Goal: Task Accomplishment & Management: Use online tool/utility

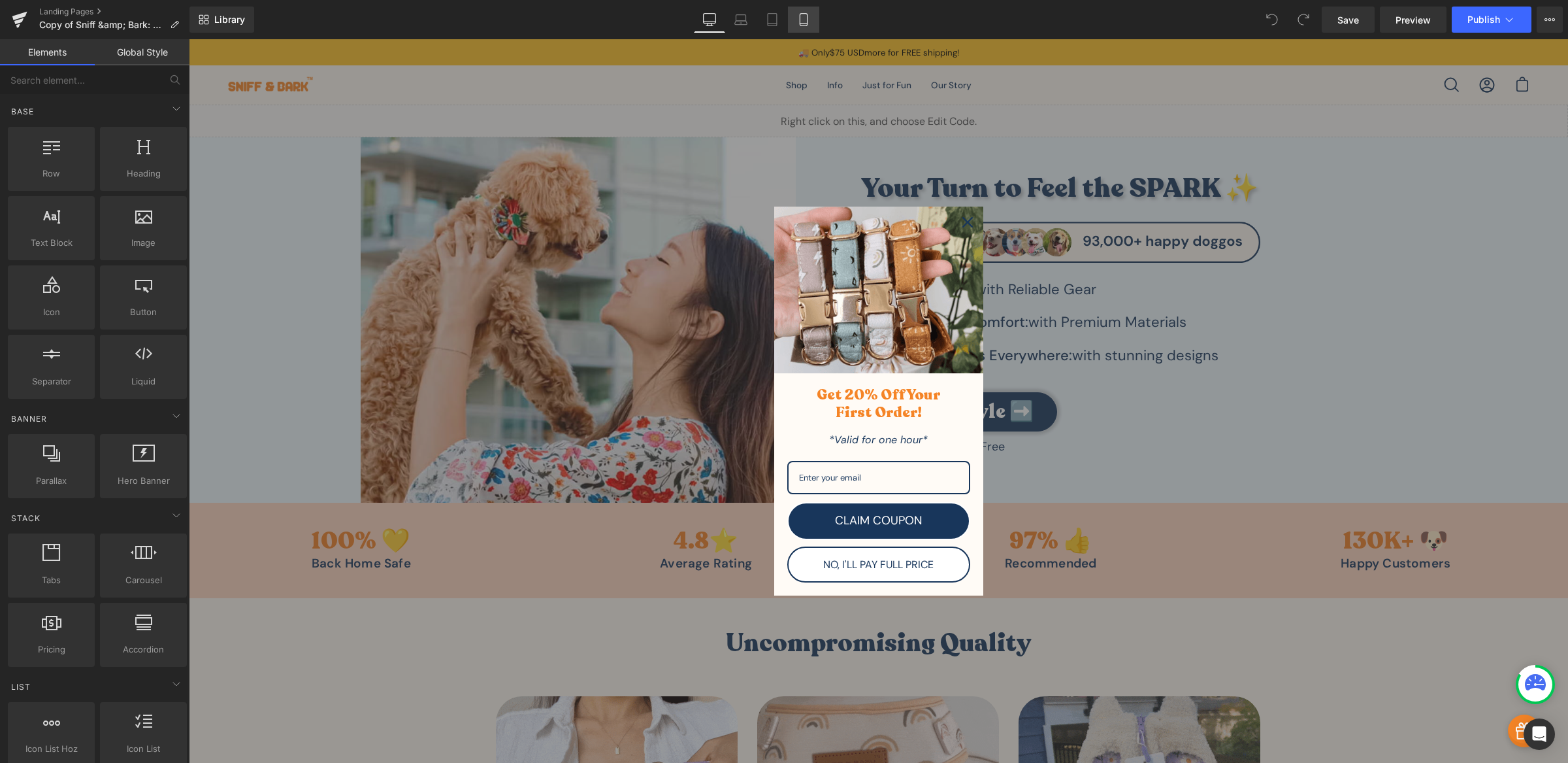
click at [804, 27] on link "Mobile" at bounding box center [804, 20] width 32 height 26
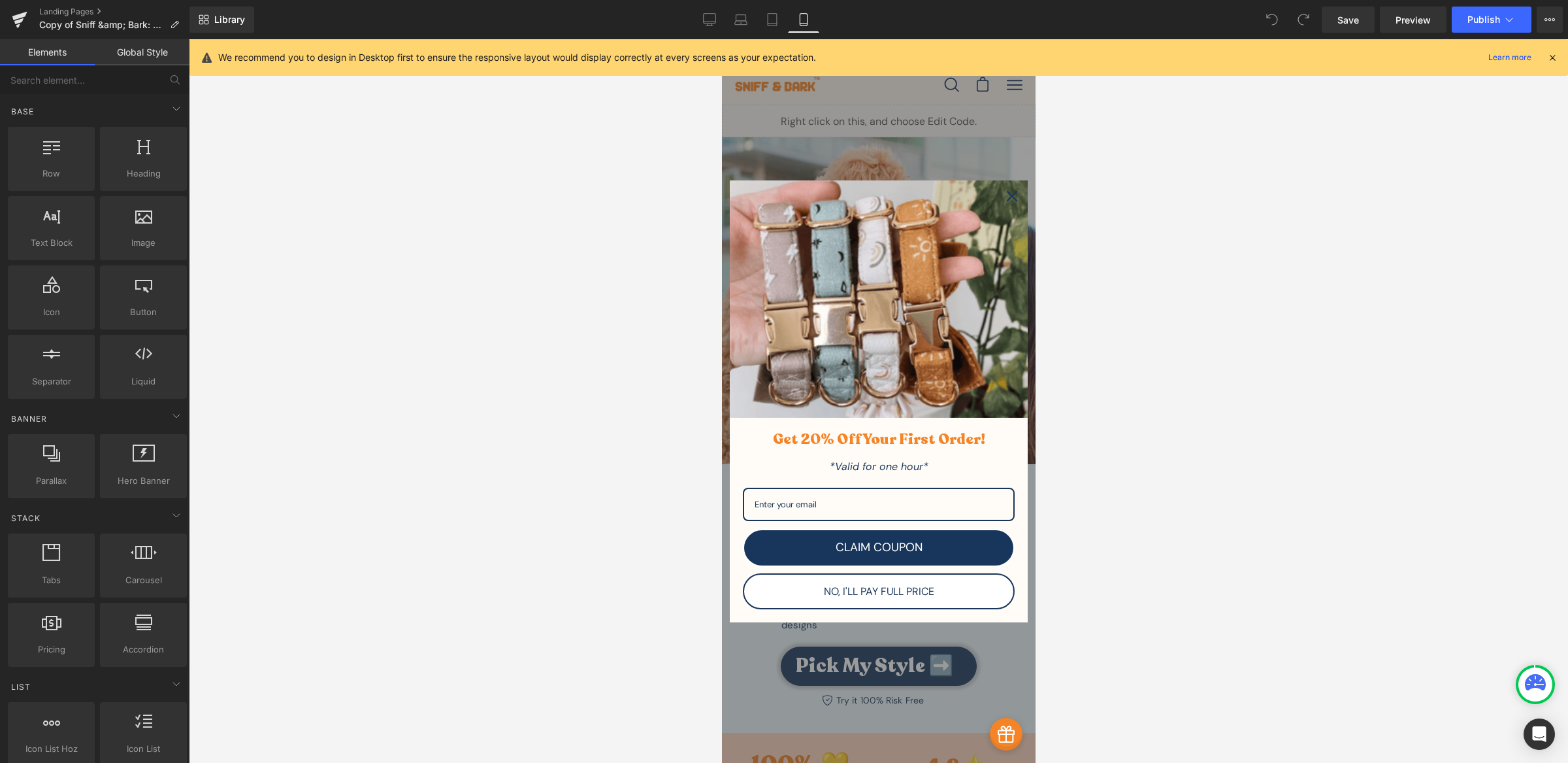
click at [1003, 218] on img "Marketing offer form" at bounding box center [877, 299] width 298 height 238
click at [1002, 207] on div "Close" at bounding box center [1011, 196] width 21 height 21
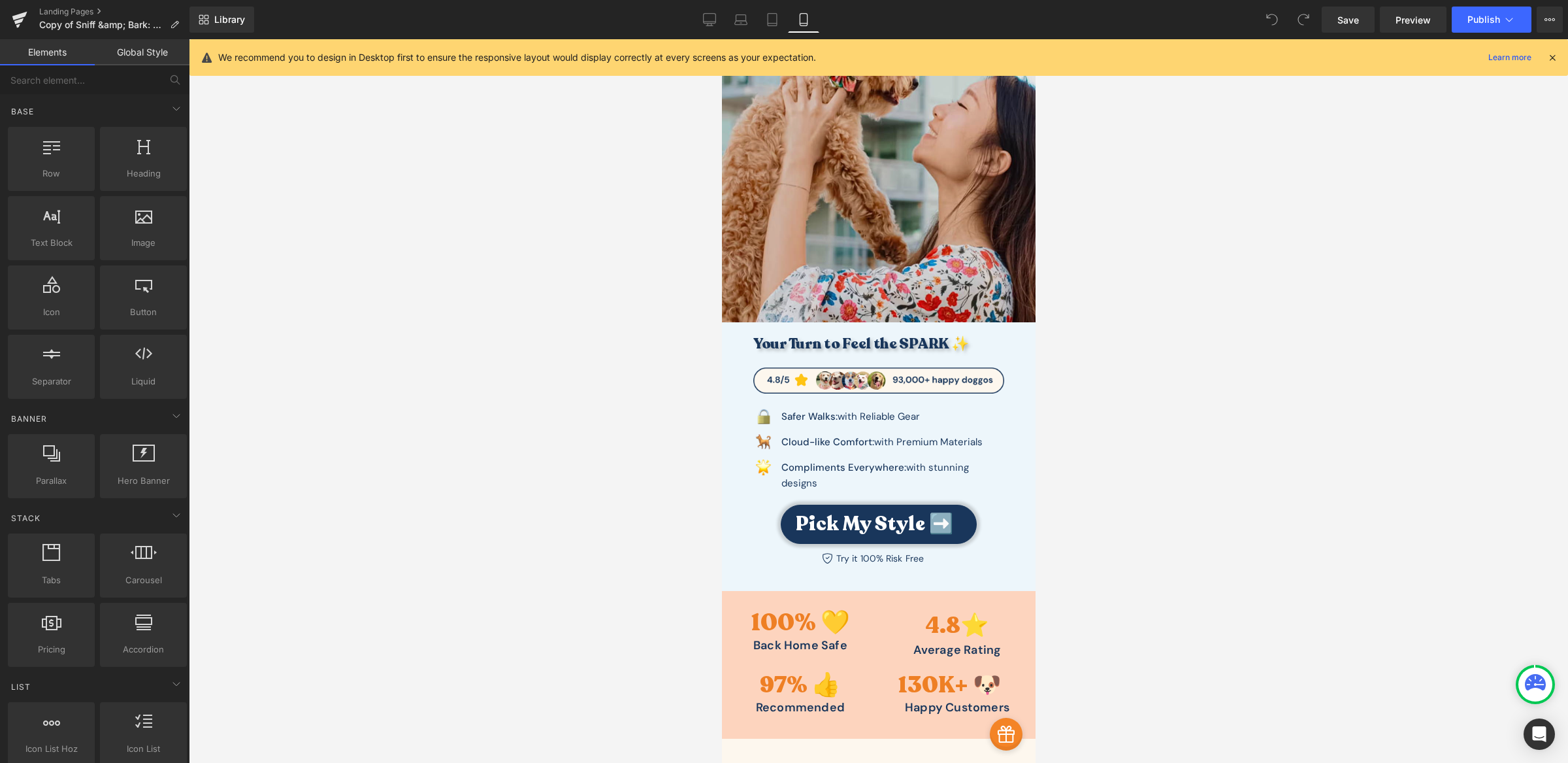
scroll to position [421, 0]
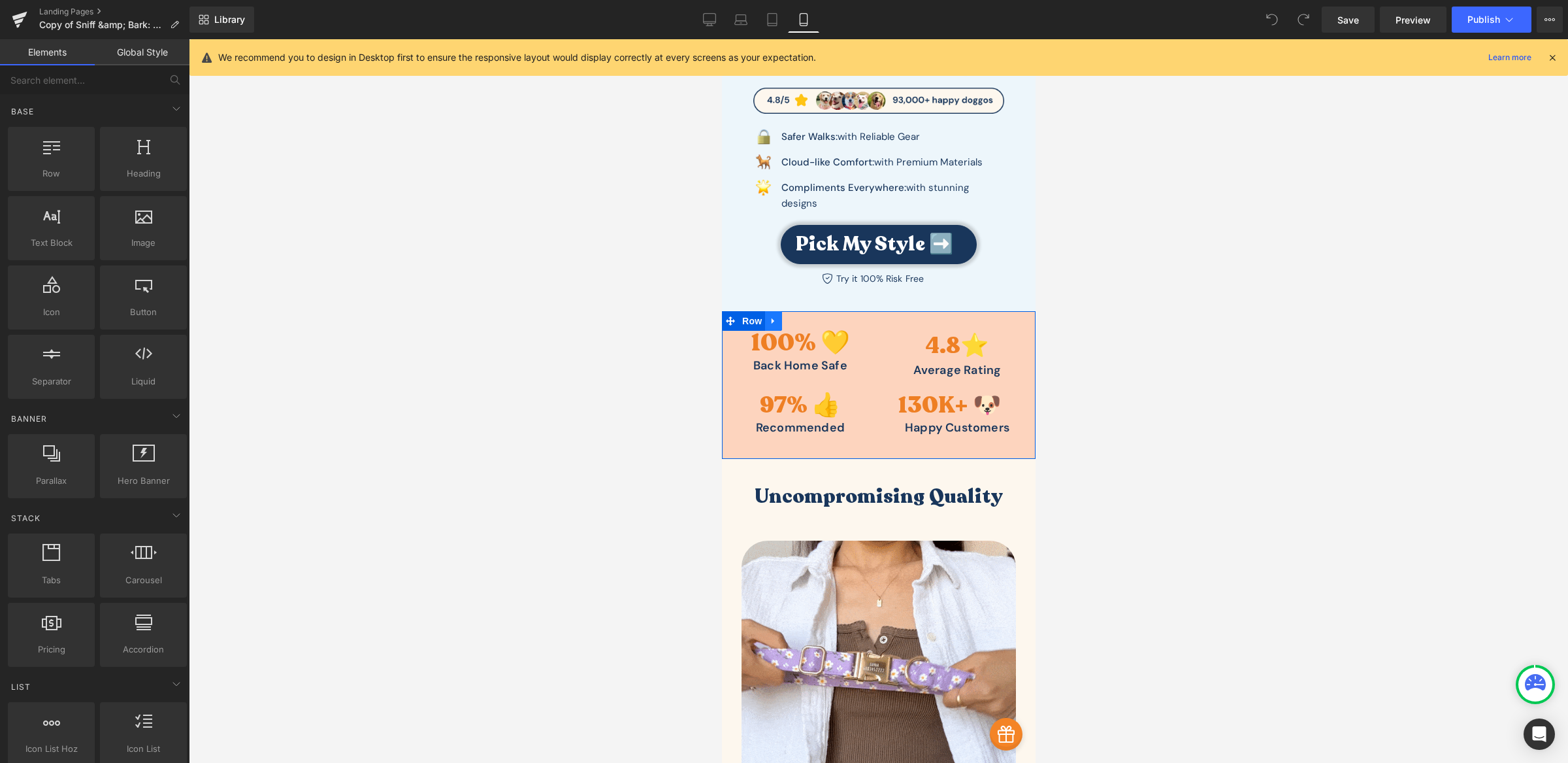
click at [769, 316] on icon at bounding box center [773, 320] width 9 height 9
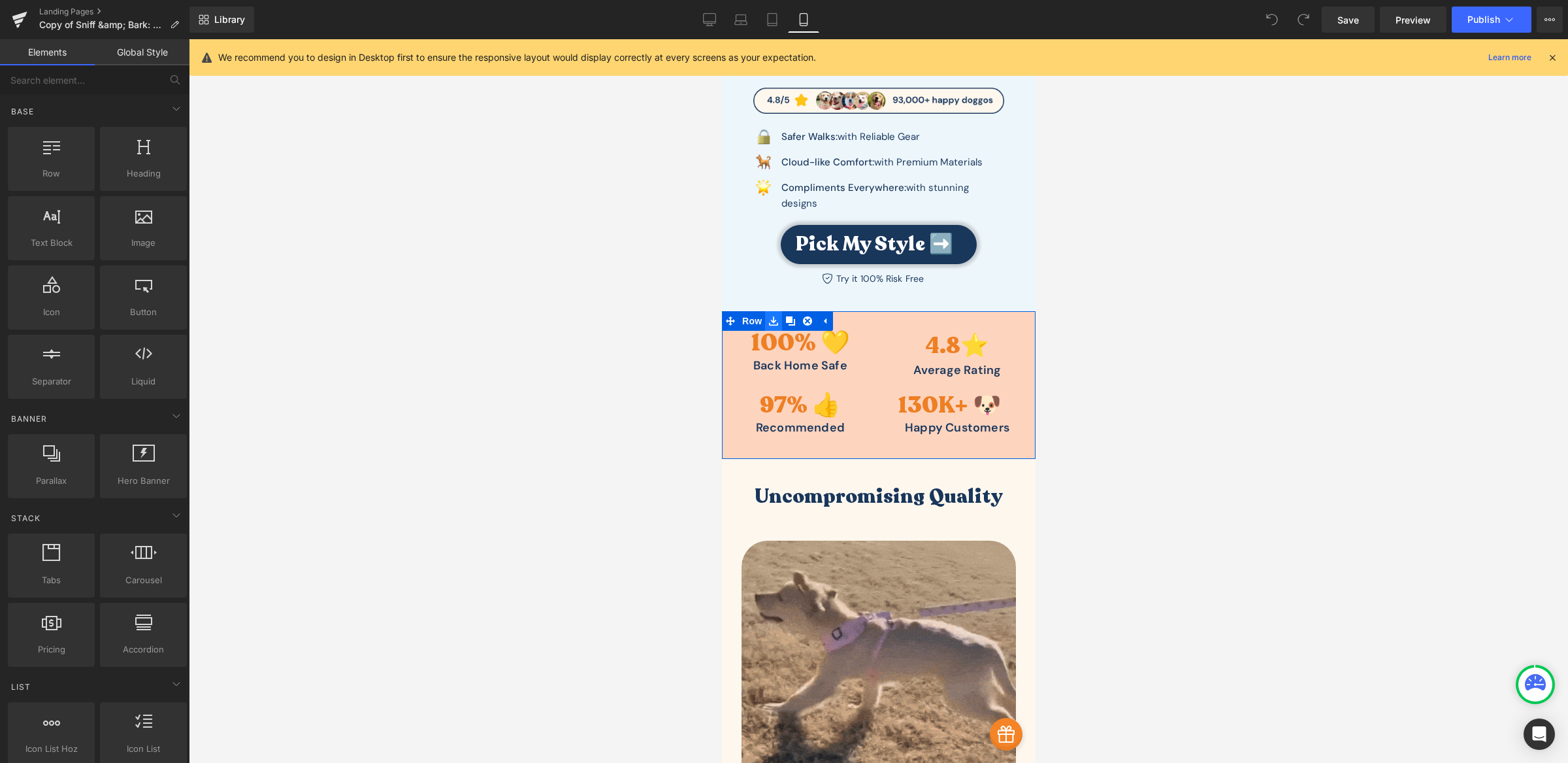
click at [769, 317] on icon at bounding box center [773, 321] width 9 height 9
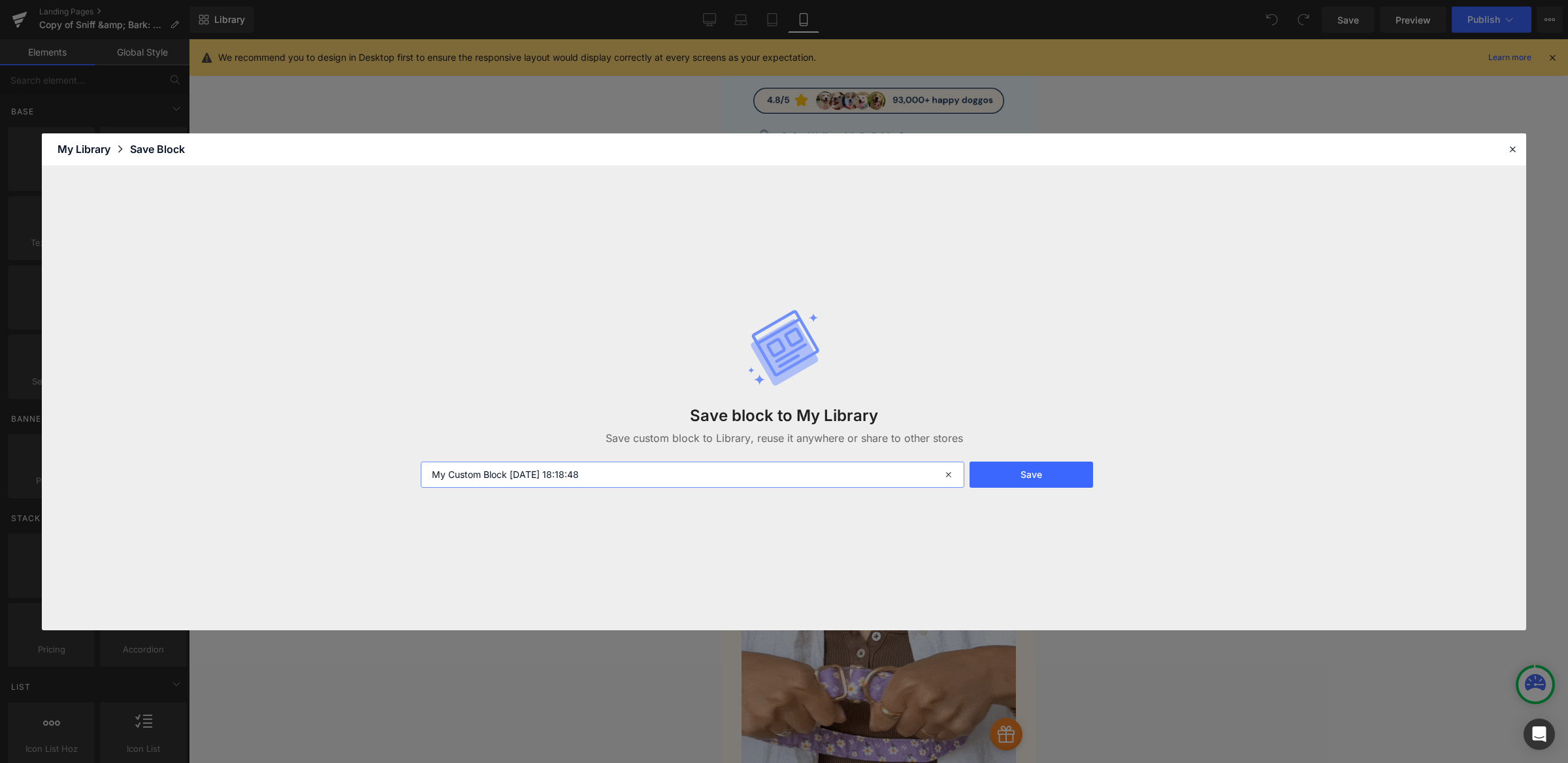
click at [623, 480] on input "My Custom Block [DATE] 18:18:48" at bounding box center [693, 475] width 544 height 26
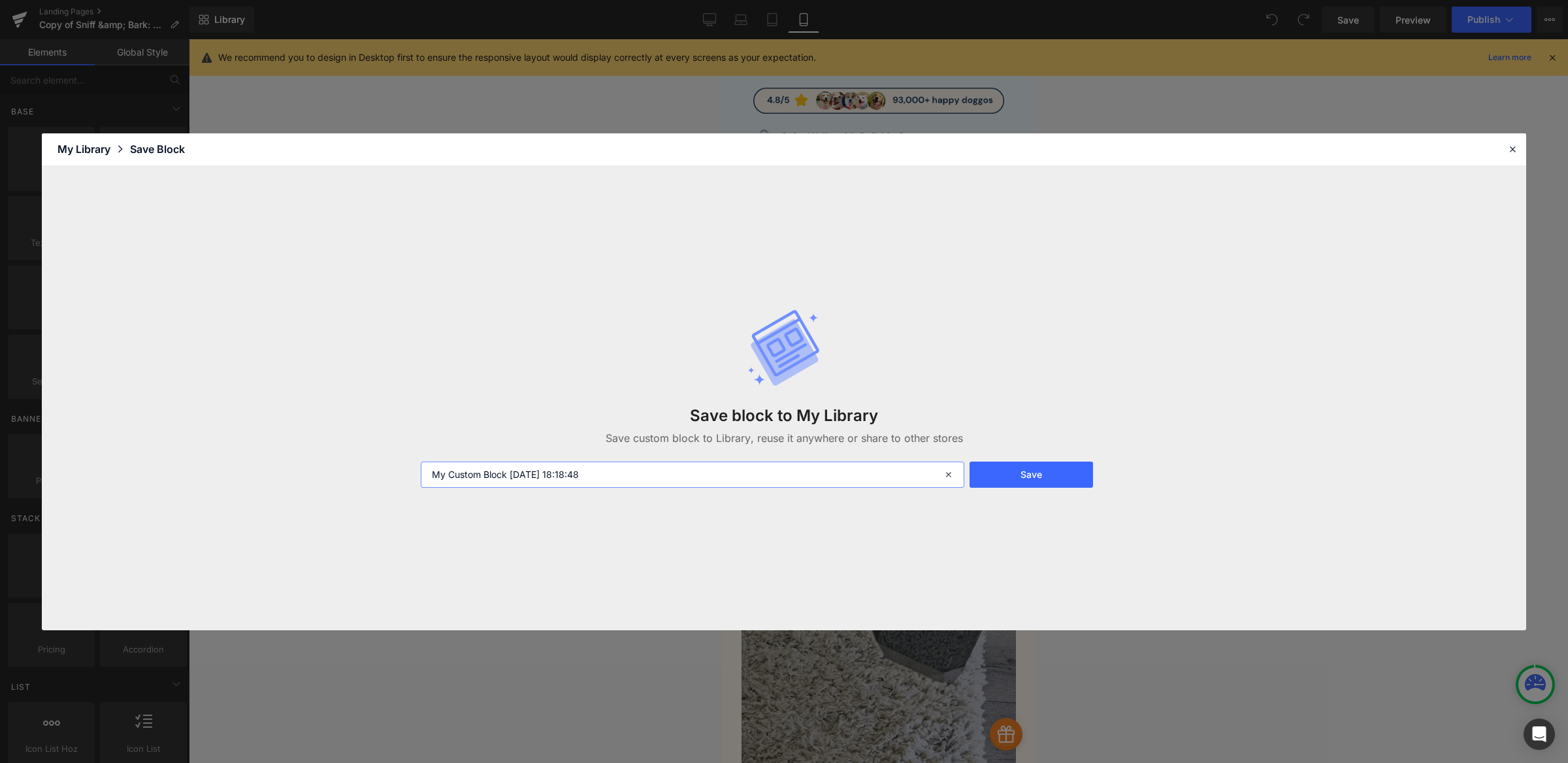
click at [623, 480] on input "My Custom Block [DATE] 18:18:48" at bounding box center [693, 475] width 544 height 26
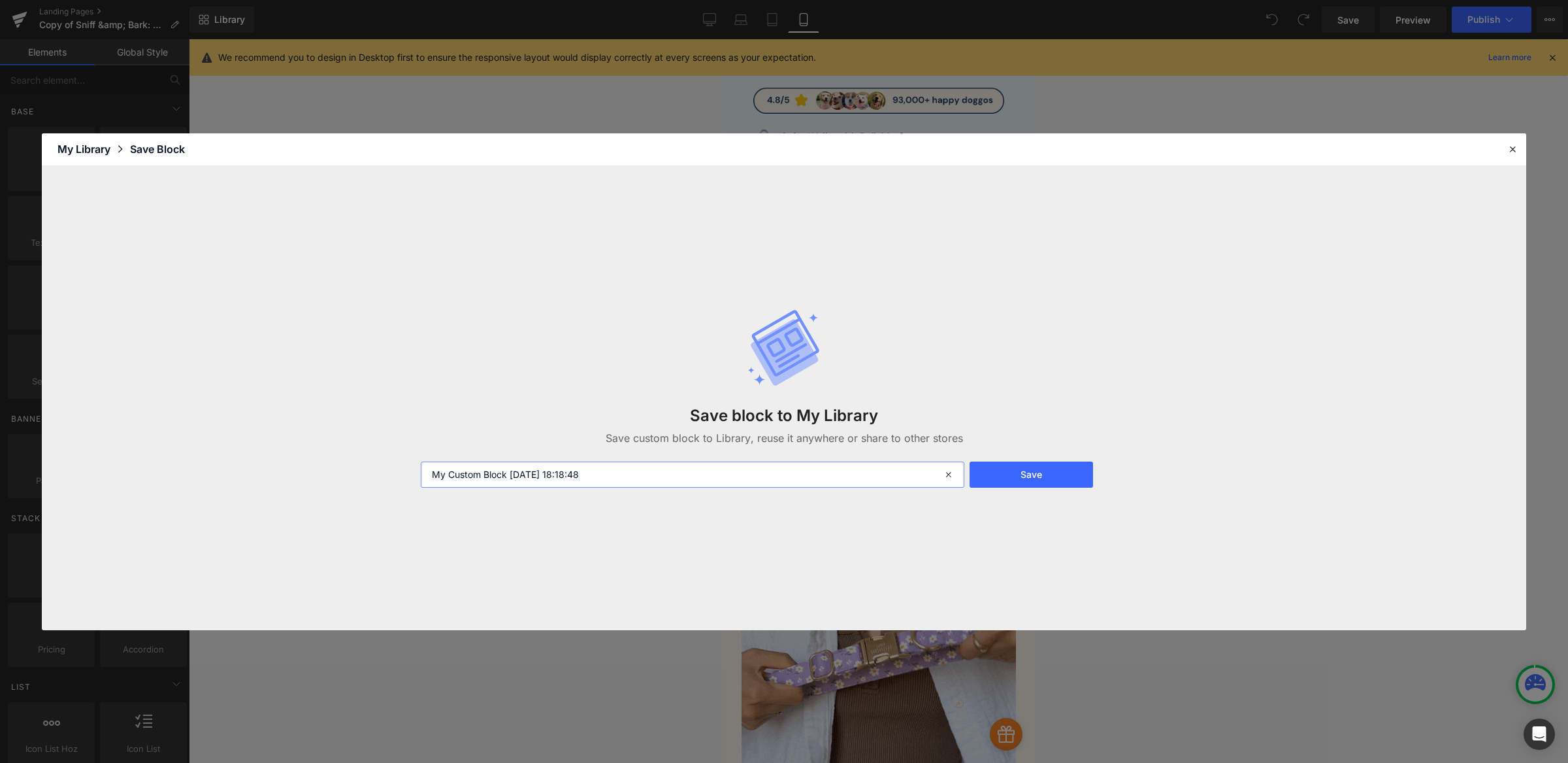
click at [623, 480] on input "My Custom Block [DATE] 18:18:48" at bounding box center [693, 475] width 544 height 26
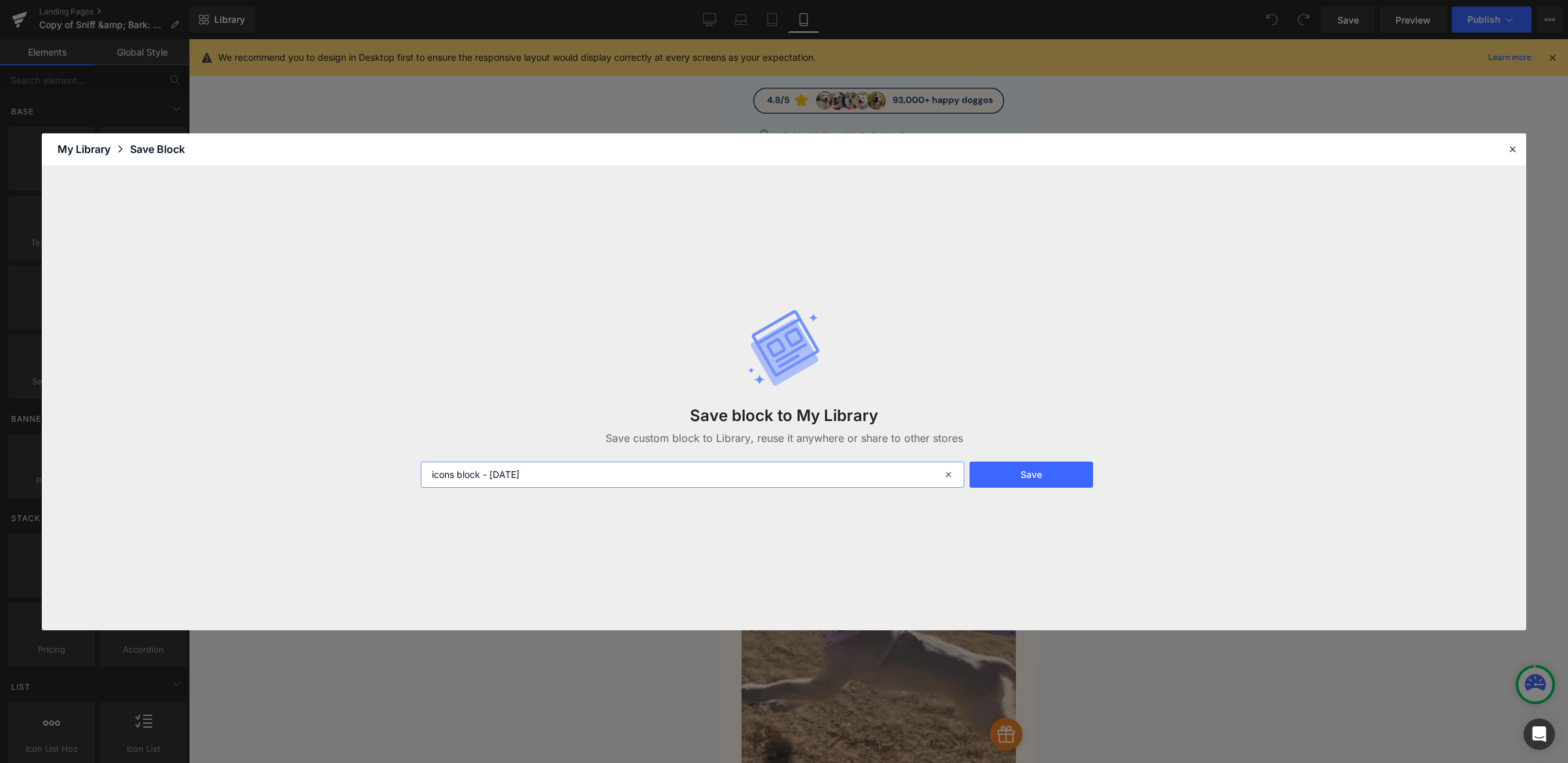
type input "icons block - [DATE]"
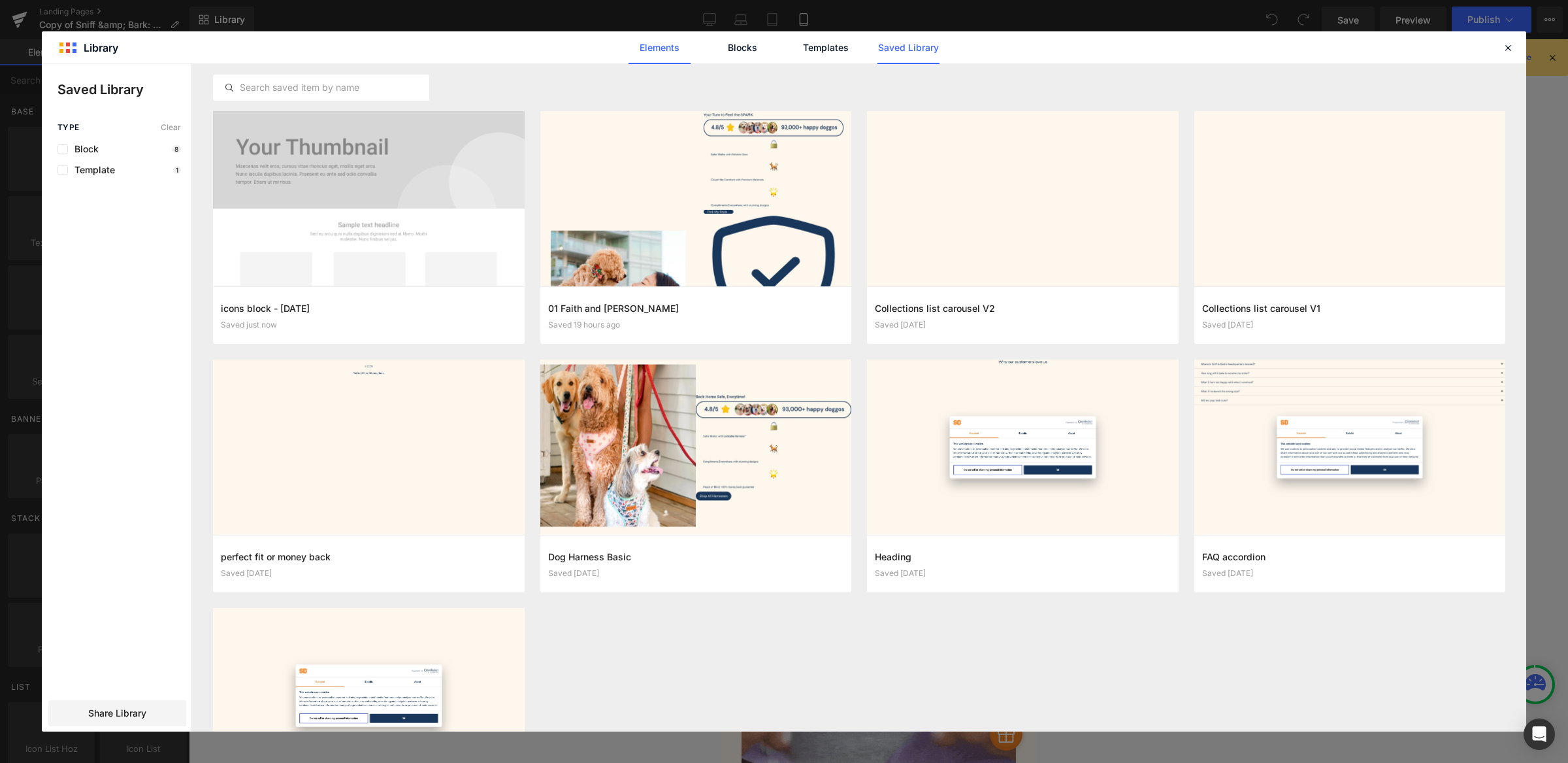
click at [659, 44] on link "Elements" at bounding box center [660, 48] width 62 height 33
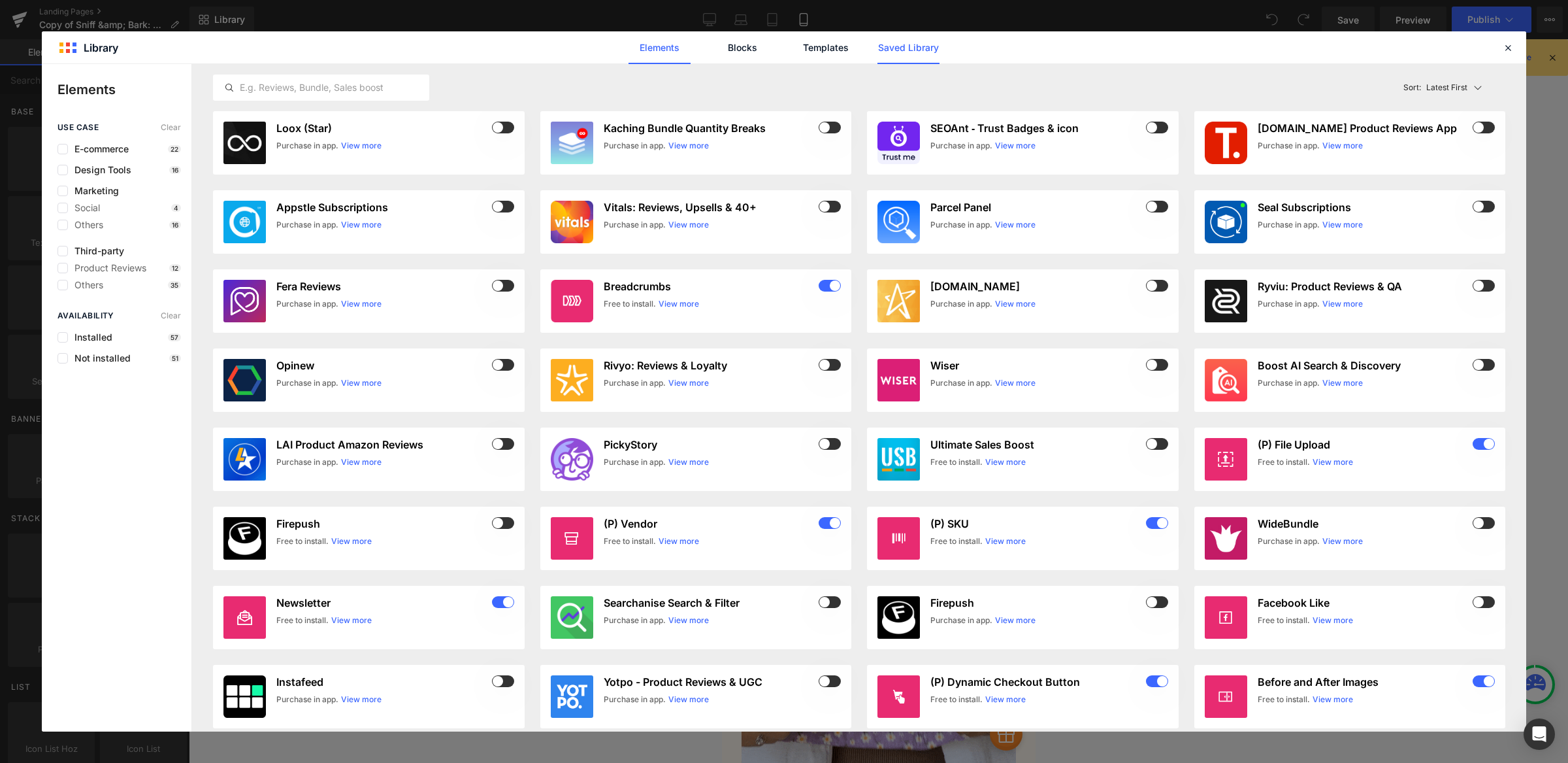
click at [916, 51] on link "Saved Library" at bounding box center [908, 48] width 62 height 33
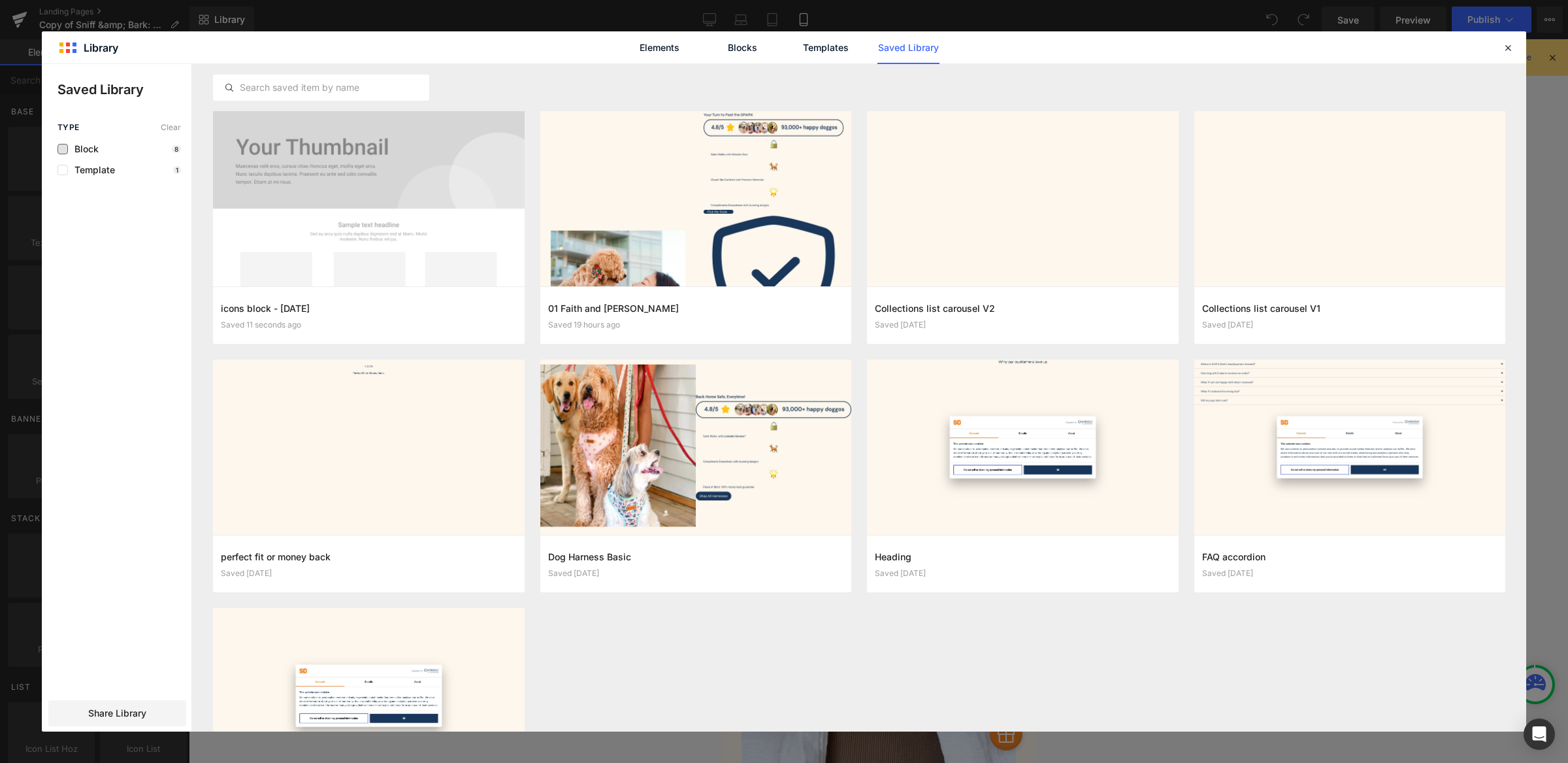
click at [84, 154] on span "Block" at bounding box center [83, 149] width 31 height 10
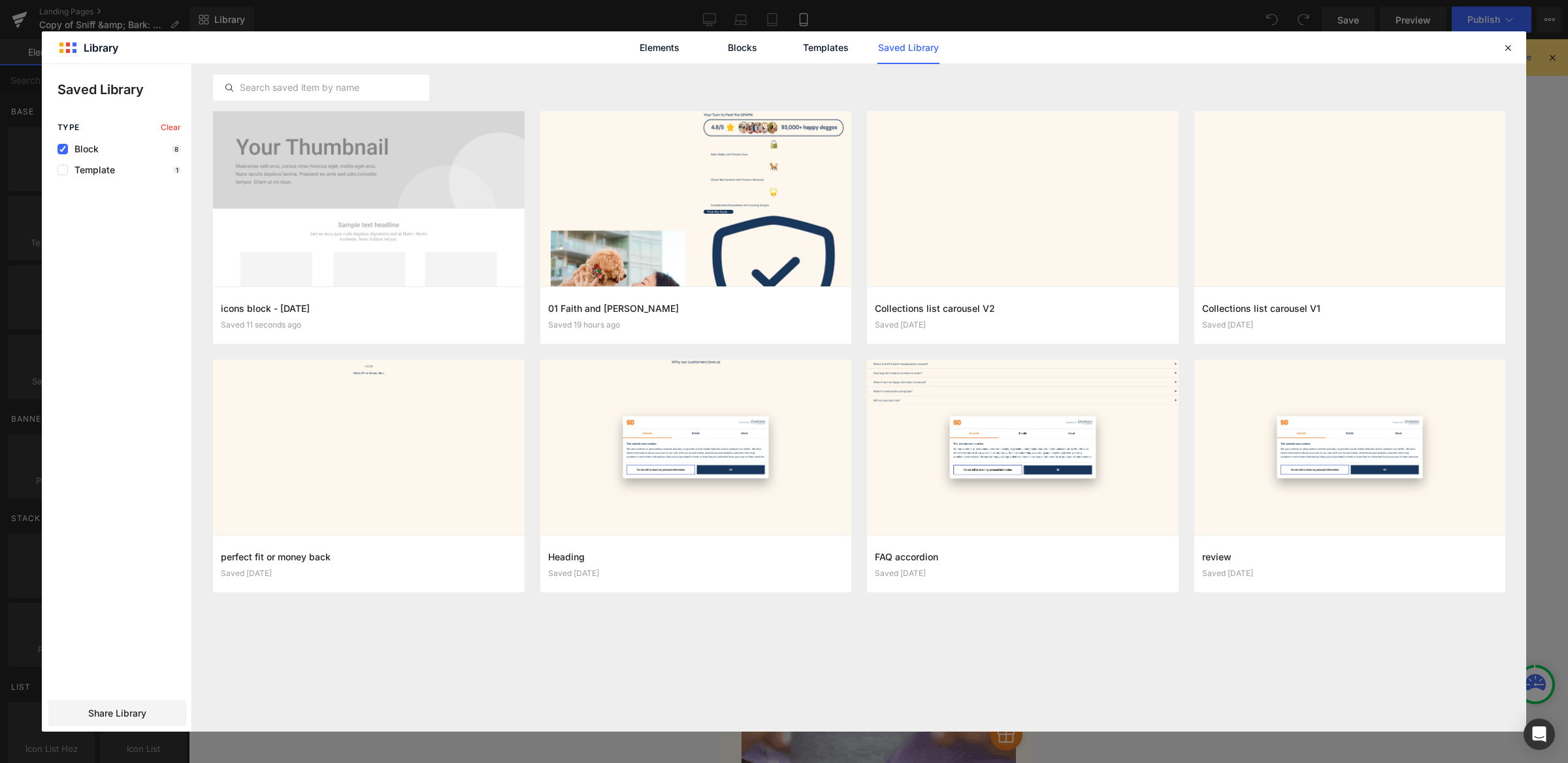
click at [88, 152] on span "Block" at bounding box center [83, 149] width 31 height 10
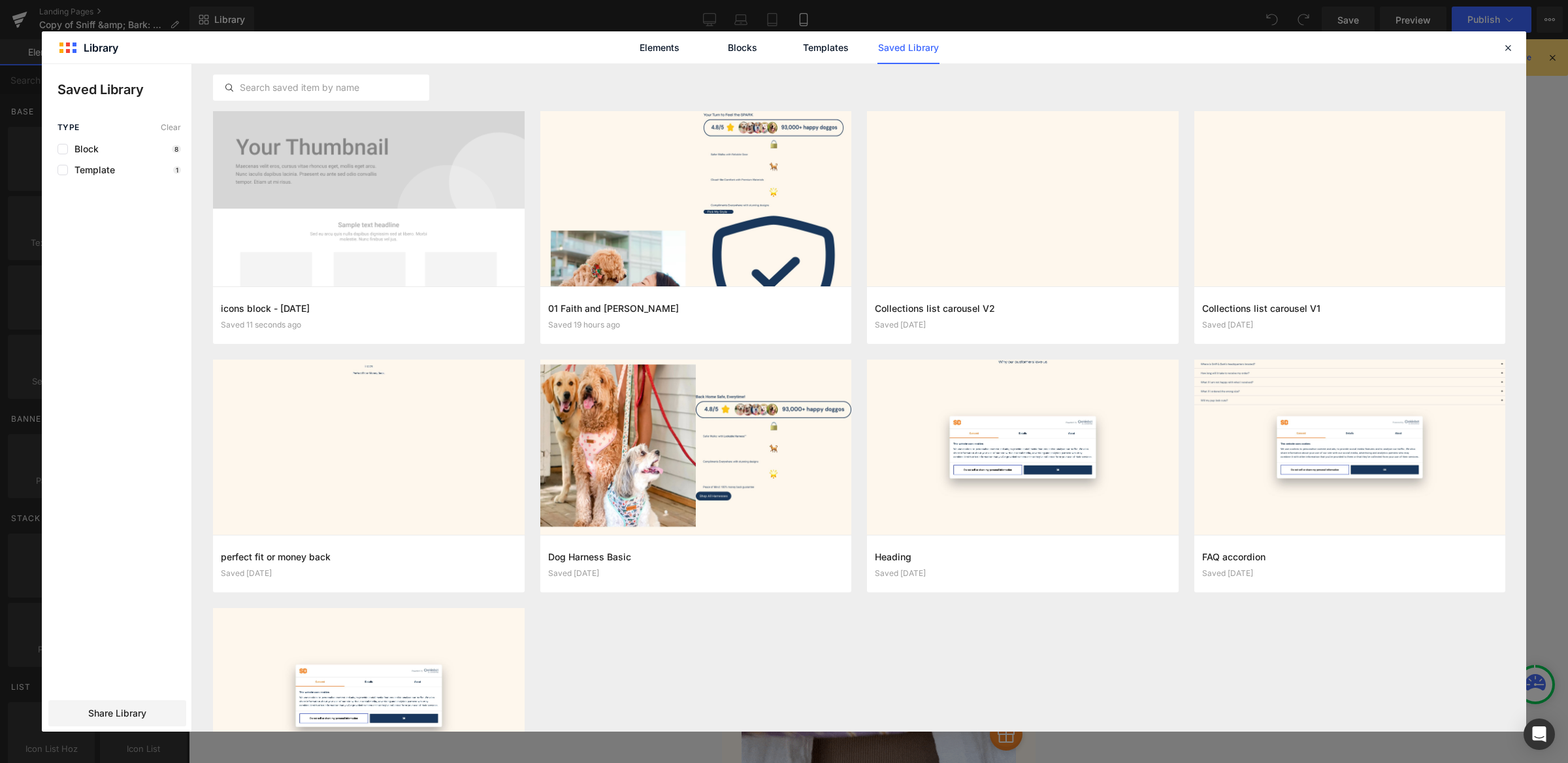
click at [102, 185] on div "Type Clear Block 8 Template 1 Share Library" at bounding box center [117, 427] width 149 height 609
click at [108, 174] on span "Template" at bounding box center [91, 170] width 47 height 10
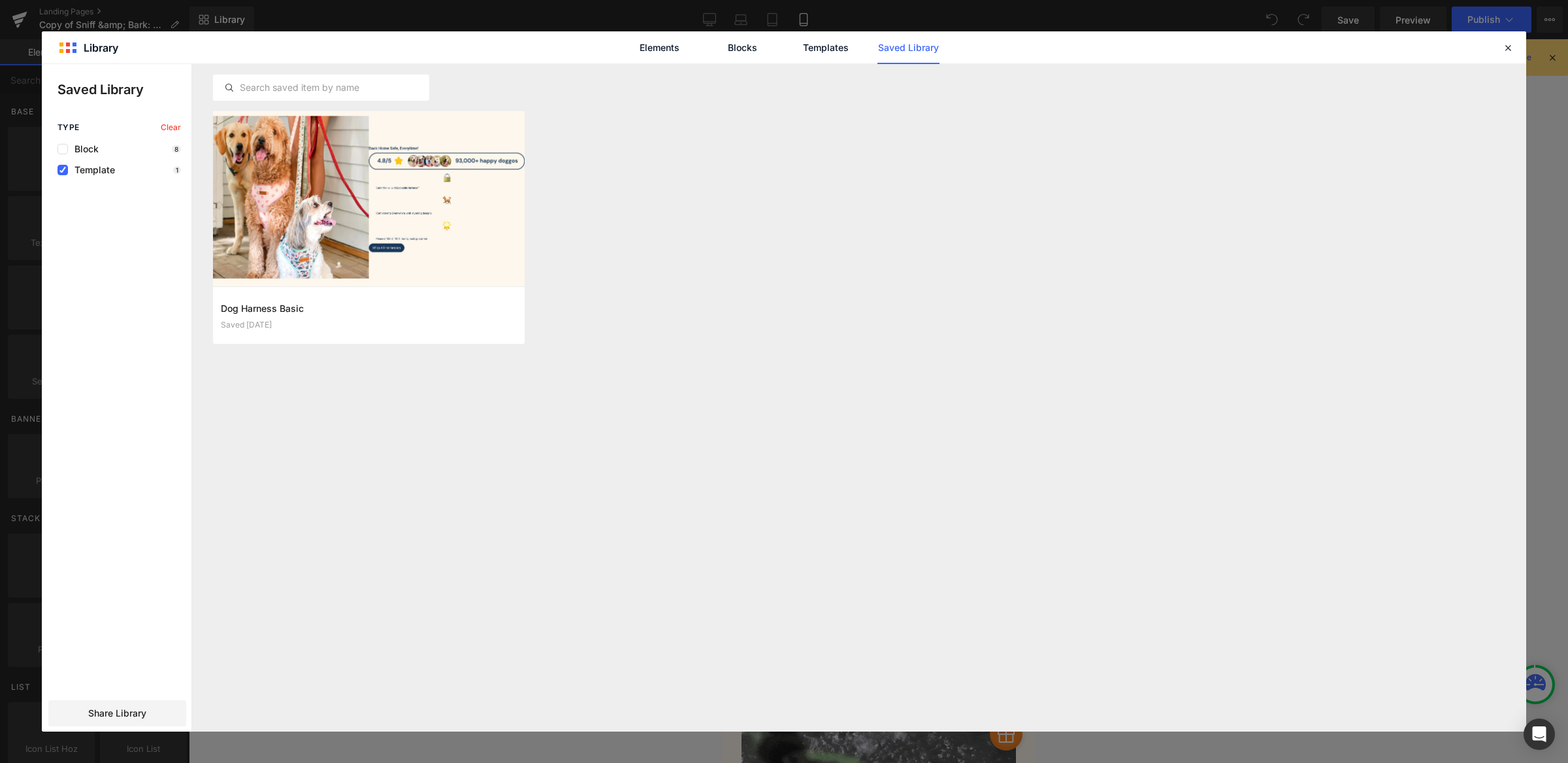
click at [108, 172] on span "Template" at bounding box center [91, 170] width 47 height 10
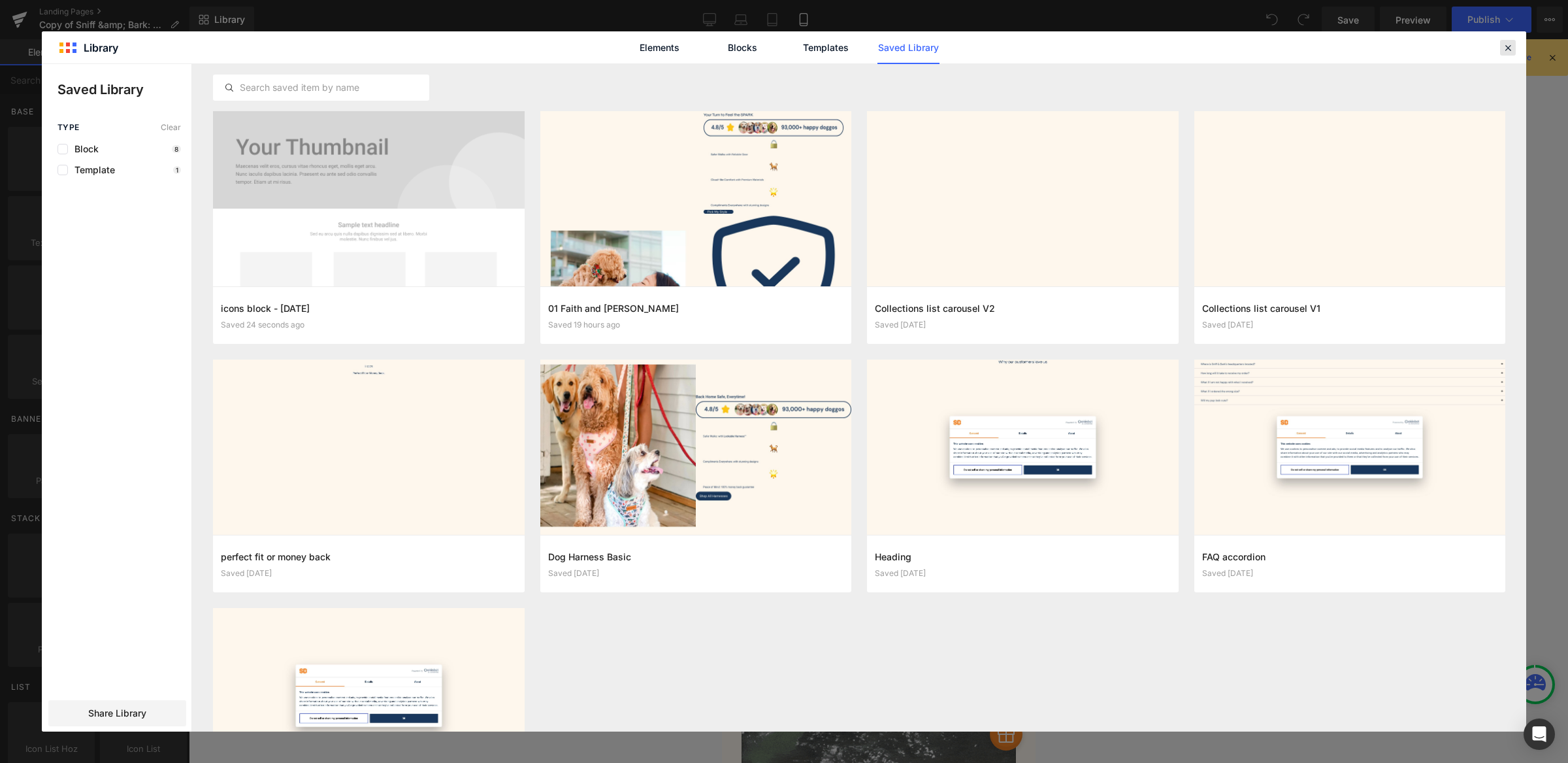
click at [1505, 45] on icon at bounding box center [1508, 48] width 12 height 12
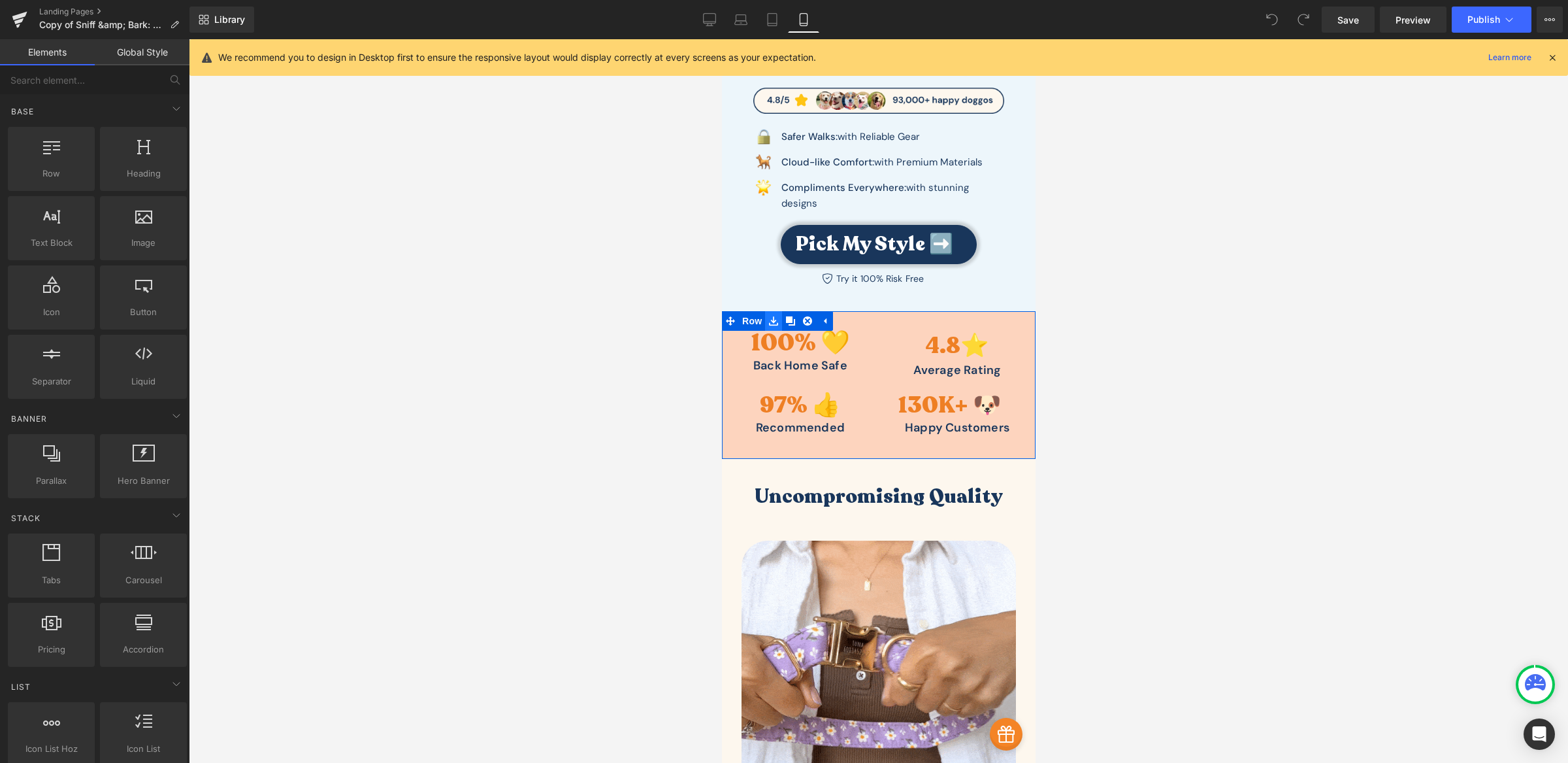
click at [769, 316] on icon at bounding box center [773, 320] width 9 height 9
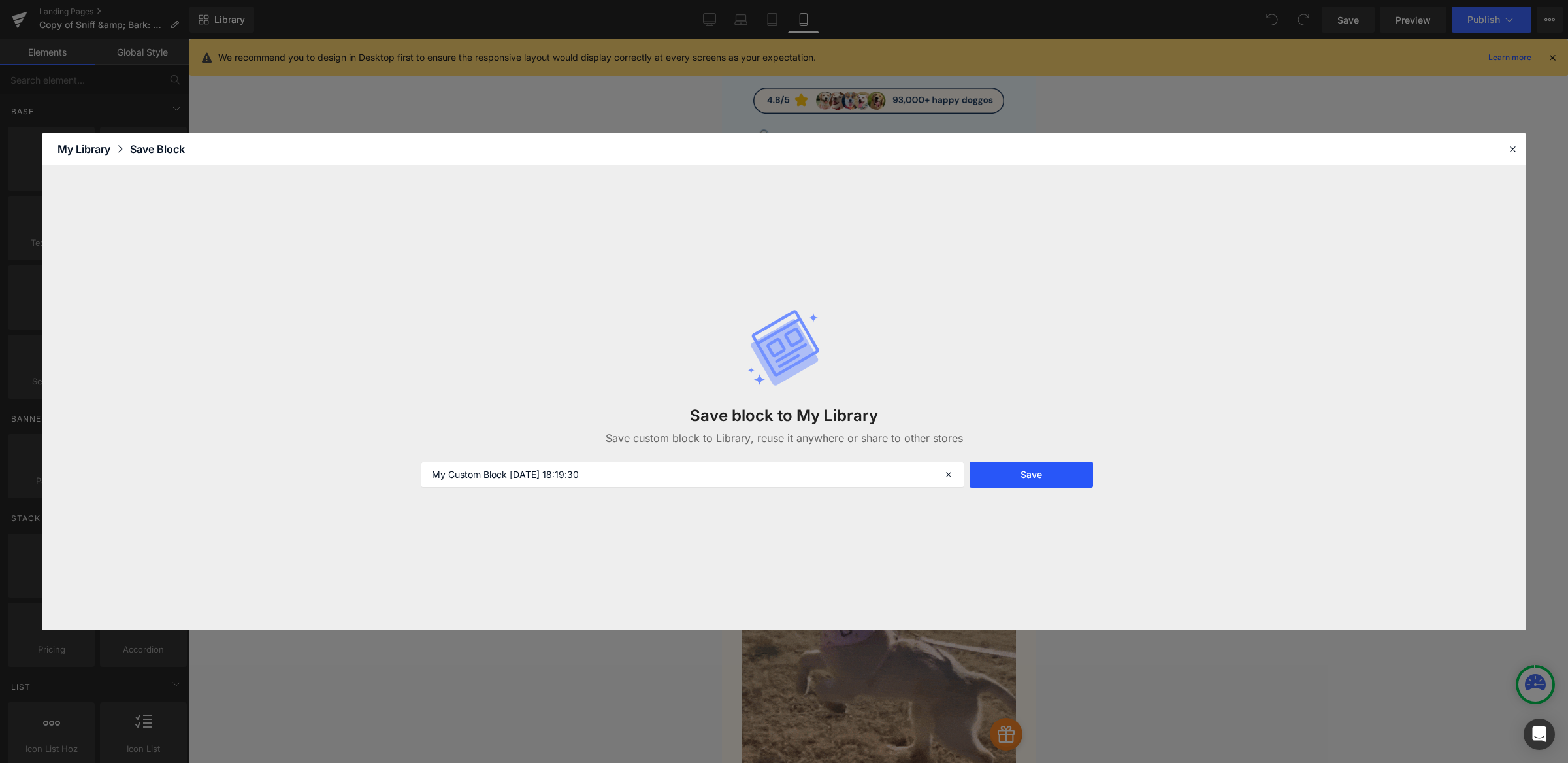
click at [1024, 471] on button "Save" at bounding box center [1032, 475] width 124 height 26
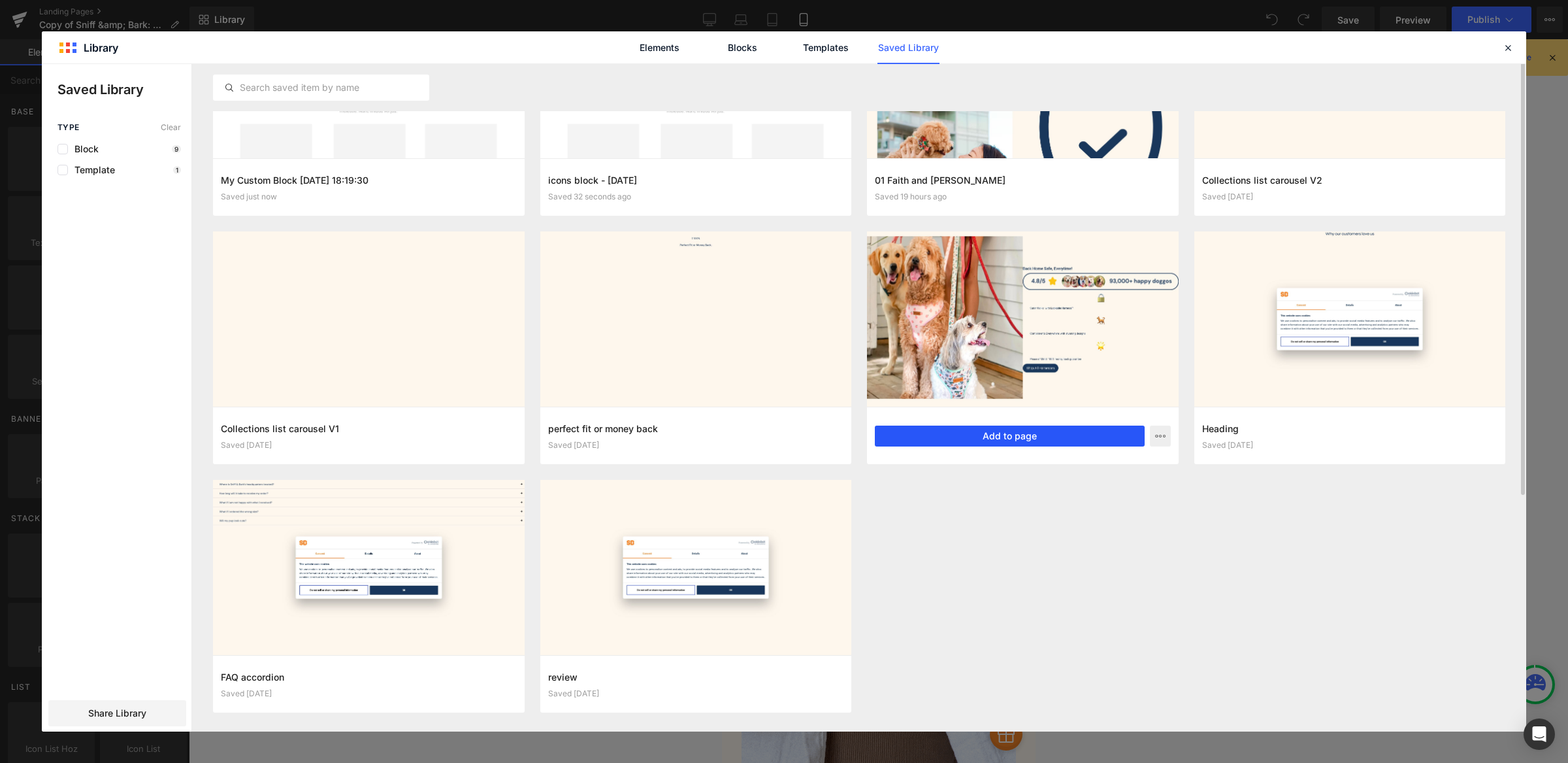
scroll to position [0, 0]
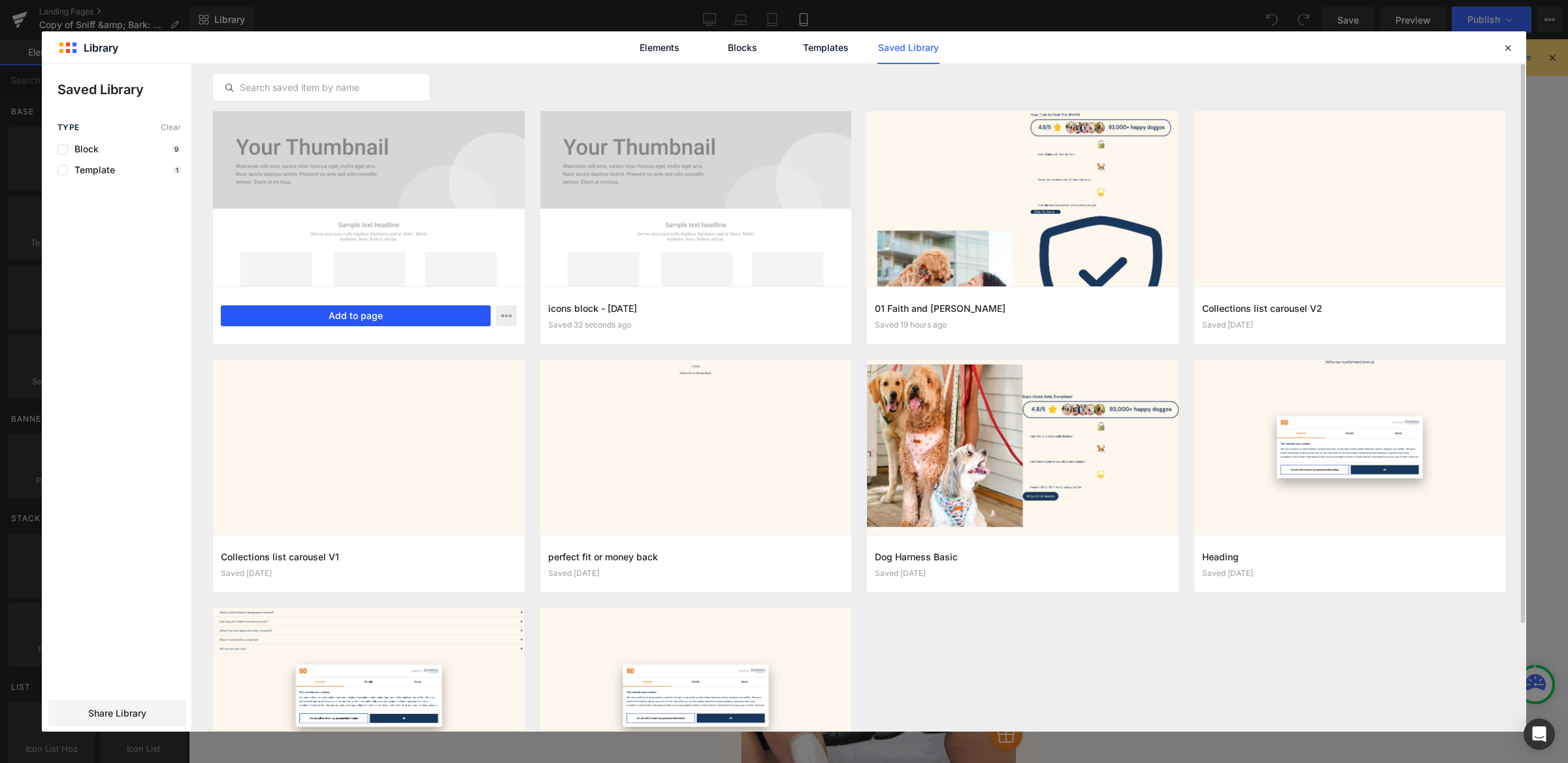
click at [369, 317] on button "Add to page" at bounding box center [355, 316] width 270 height 21
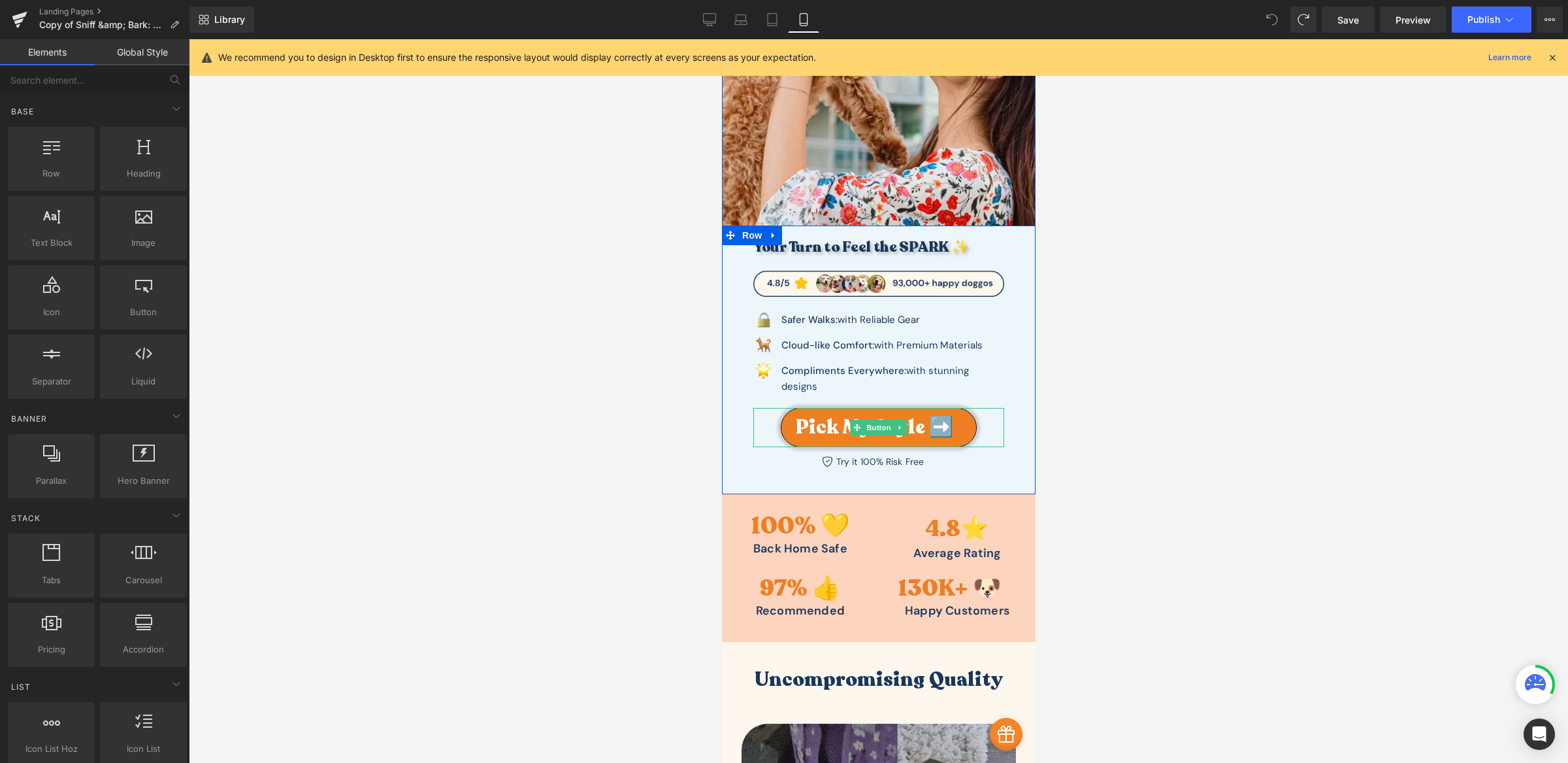
scroll to position [298, 0]
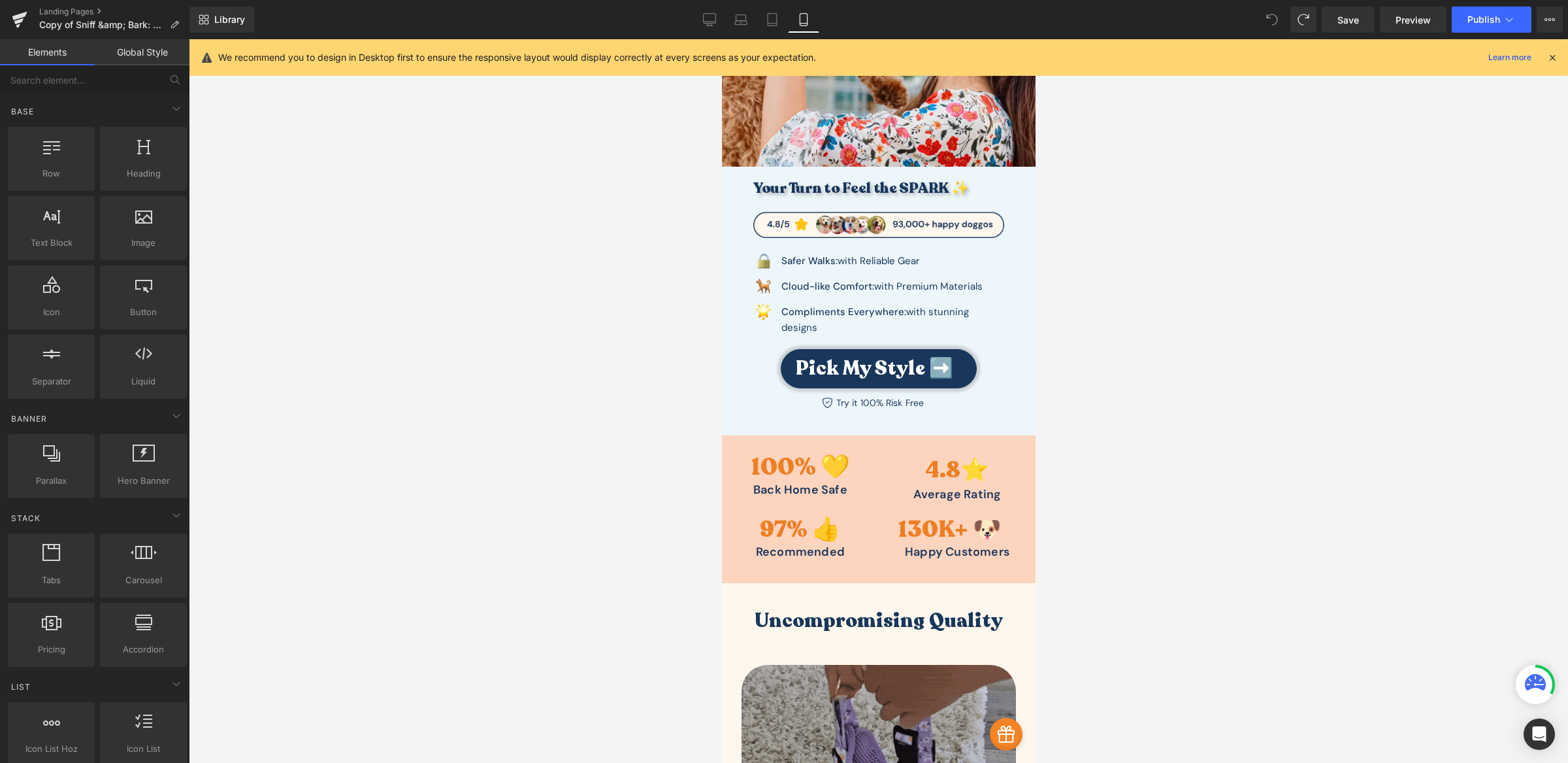
click at [677, 403] on div at bounding box center [878, 401] width 1379 height 724
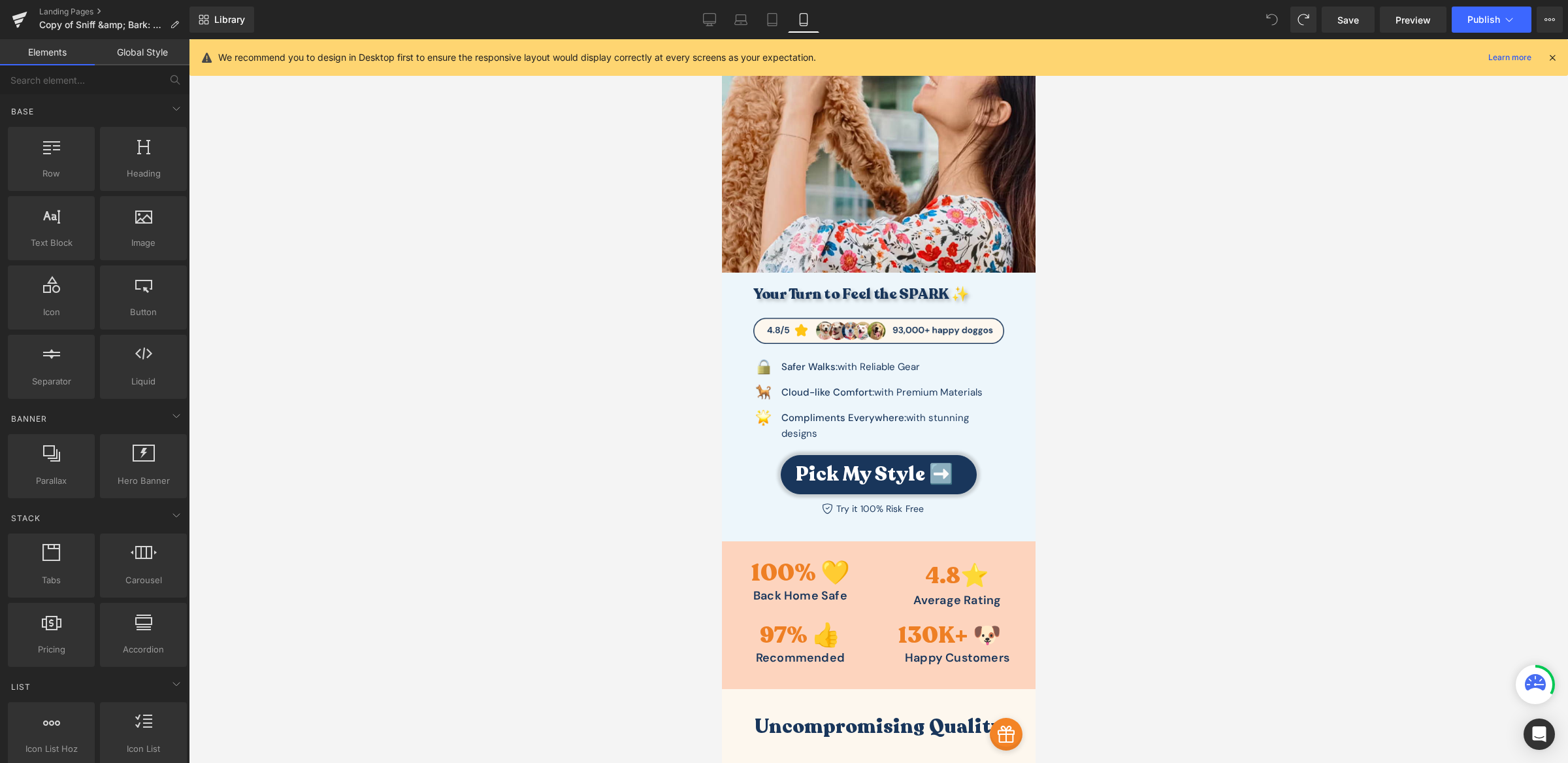
scroll to position [0, 0]
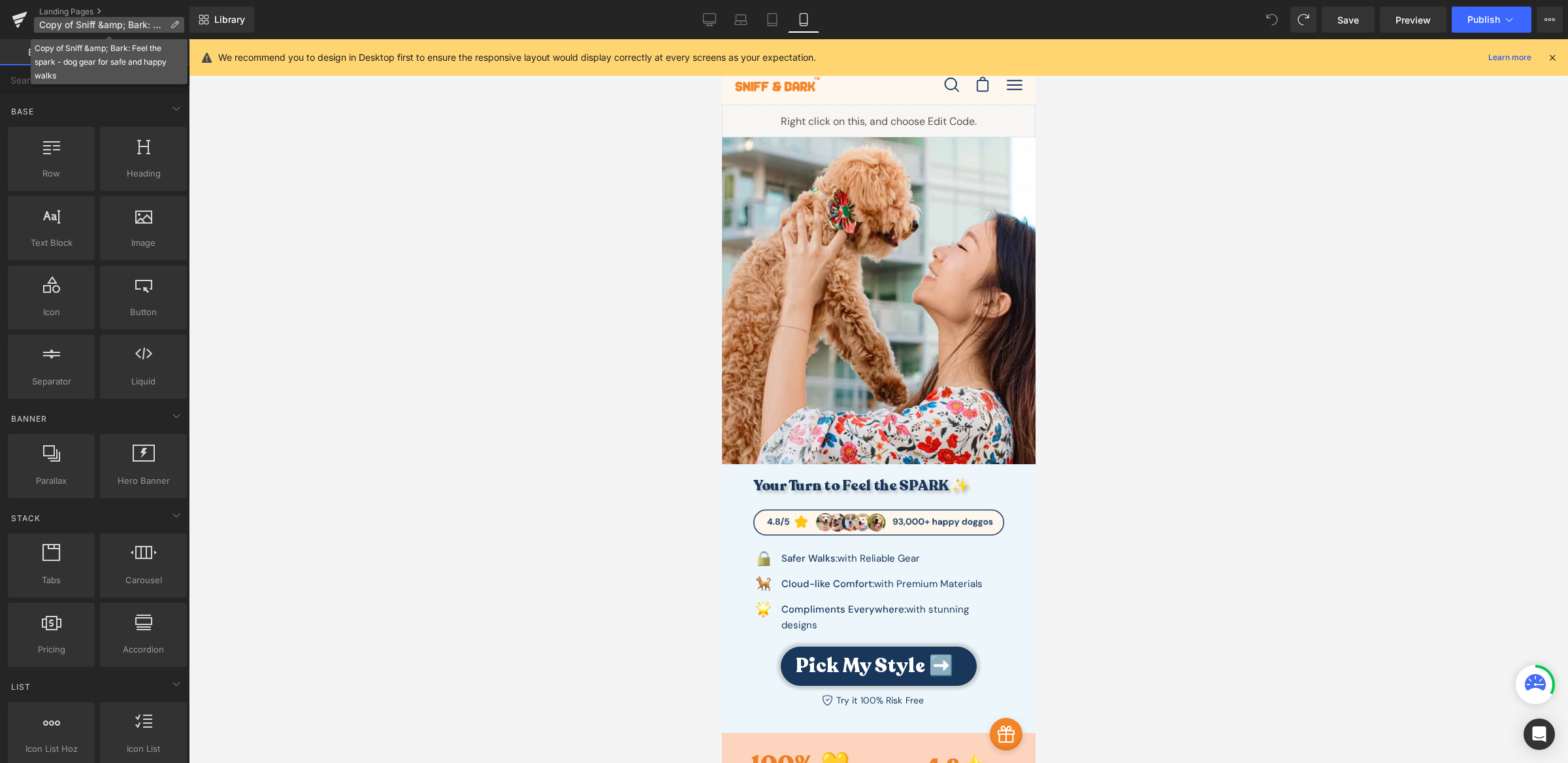
click at [116, 18] on p "Copy of Sniff &amp; Bark: Feel the spark - dog gear for safe and happy walks" at bounding box center [109, 25] width 150 height 15
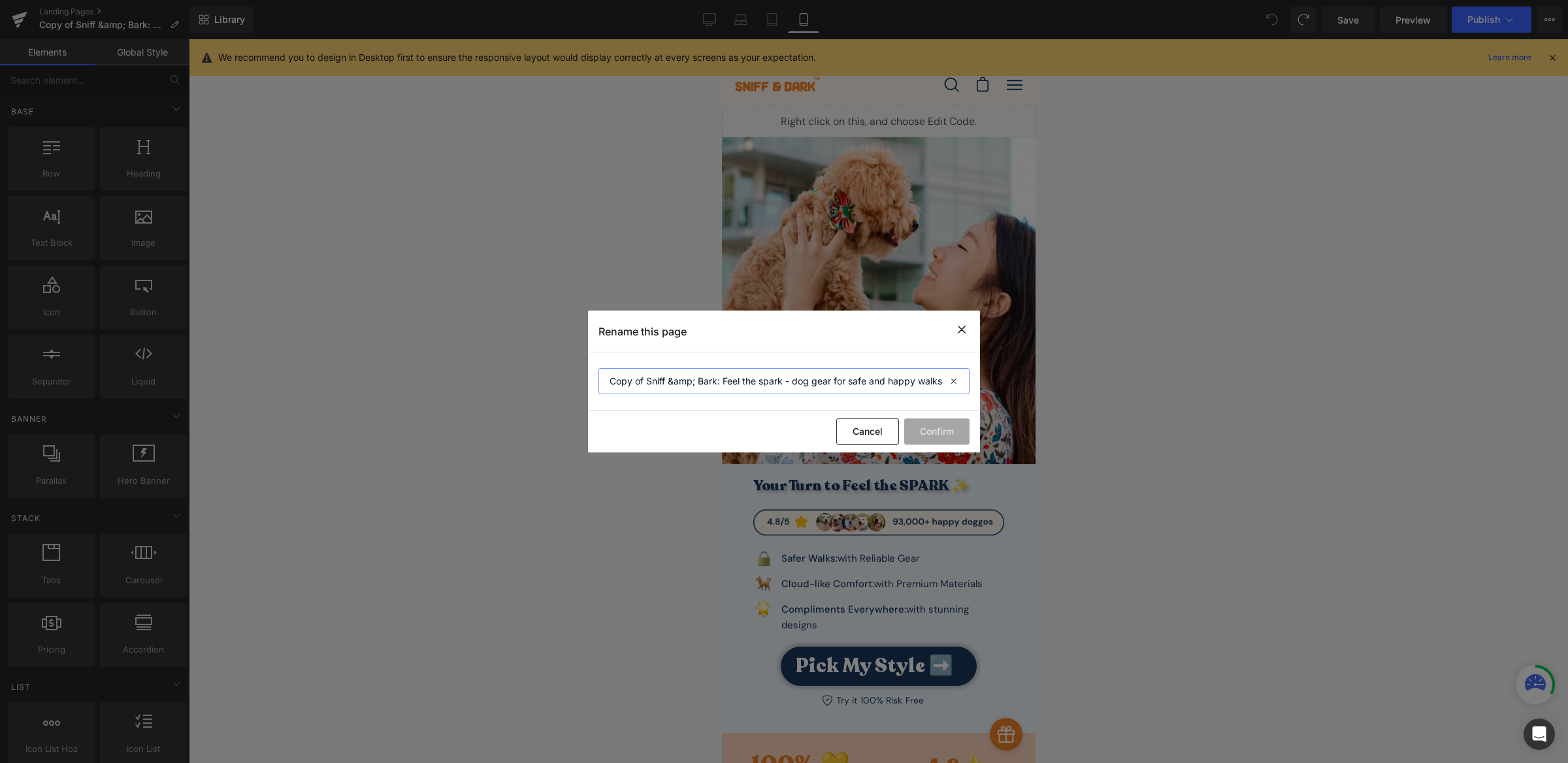
click at [733, 382] on input "Copy of Sniff &amp; Bark: Feel the spark - dog gear for safe and happy walks" at bounding box center [784, 381] width 371 height 26
type input "Feel the spark copy - Joy"
click at [954, 436] on button "Confirm" at bounding box center [937, 432] width 65 height 26
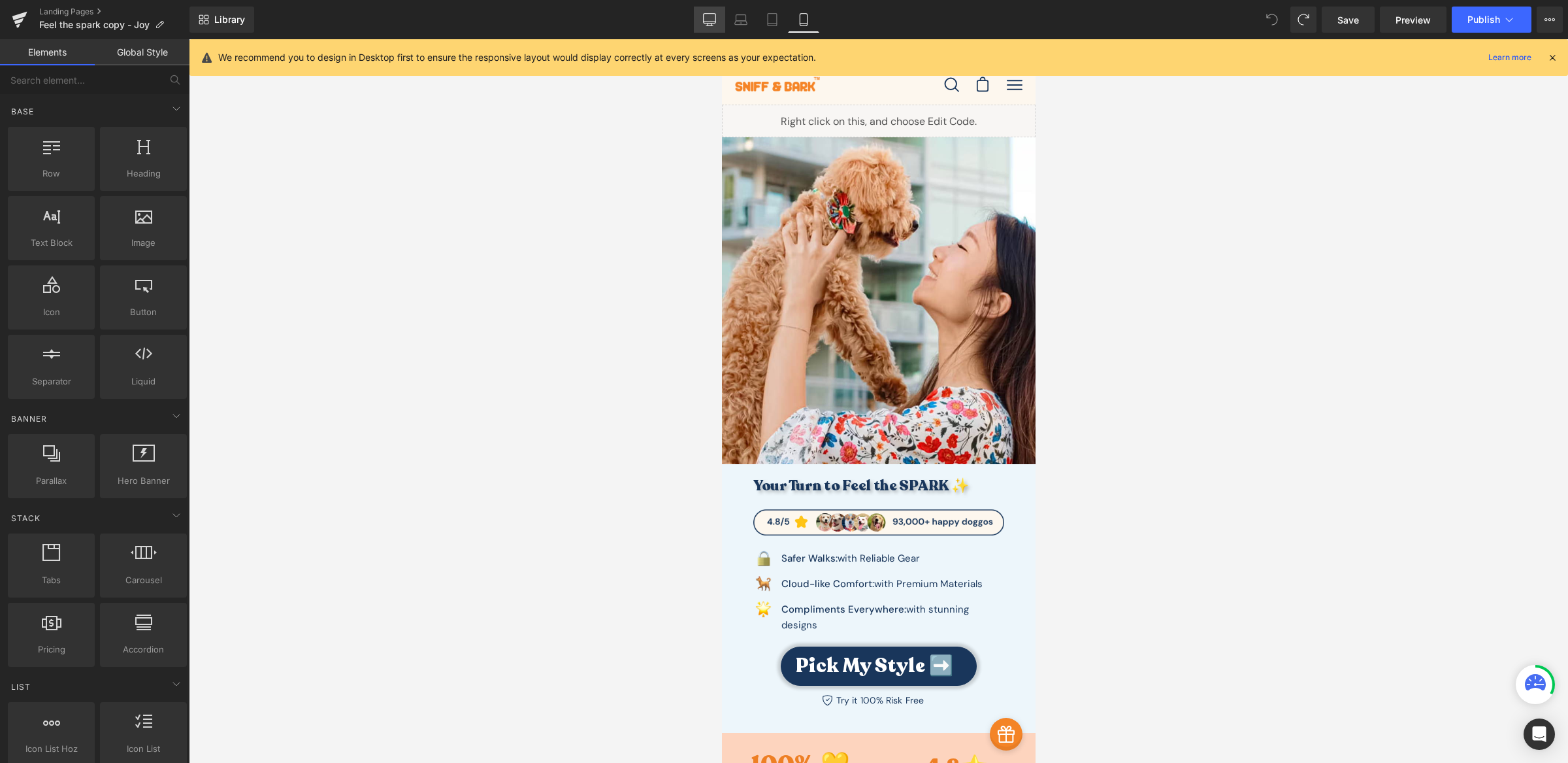
click at [718, 26] on link "Desktop" at bounding box center [709, 20] width 32 height 26
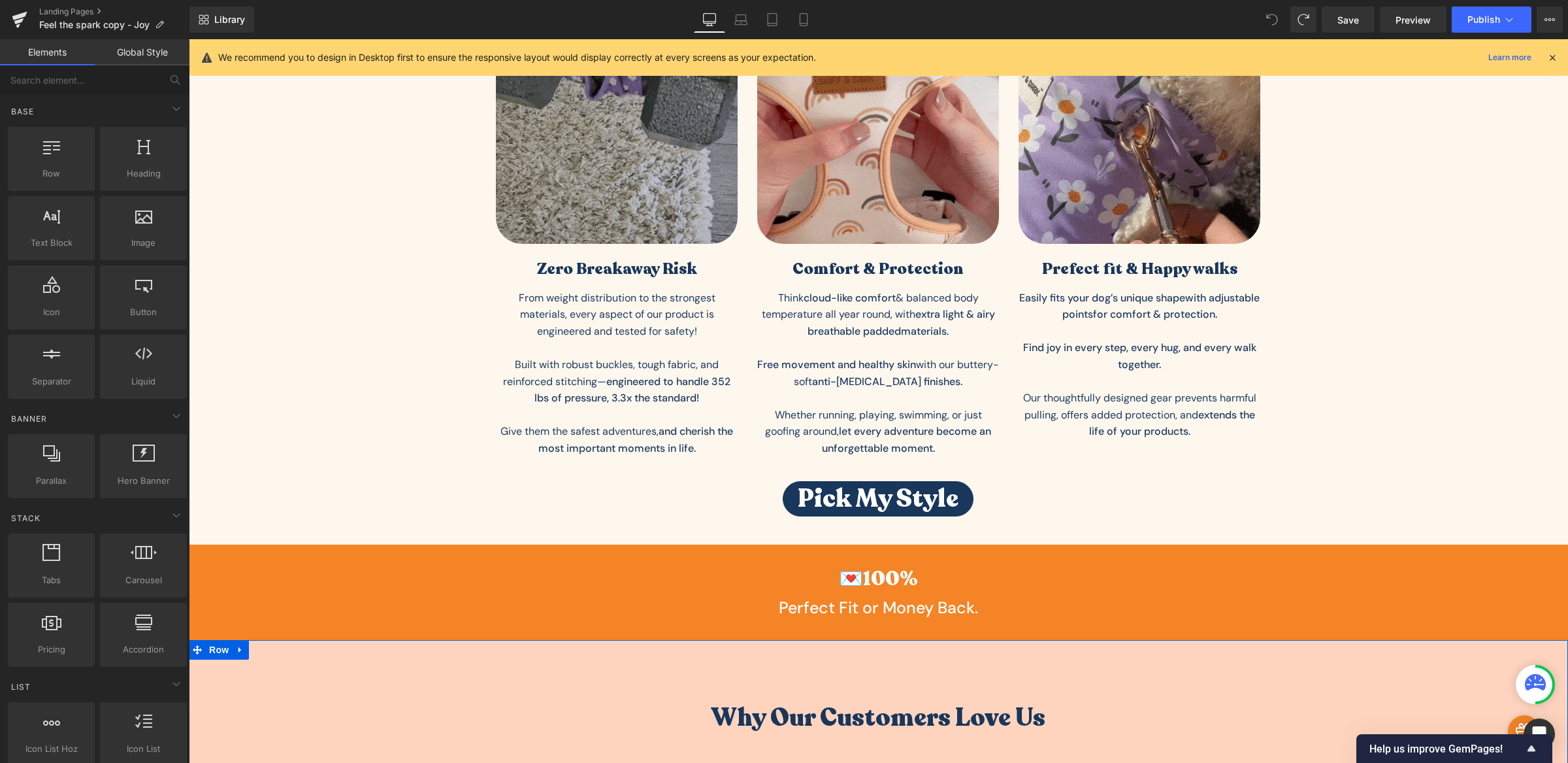
scroll to position [364, 0]
